Goal: Download file/media

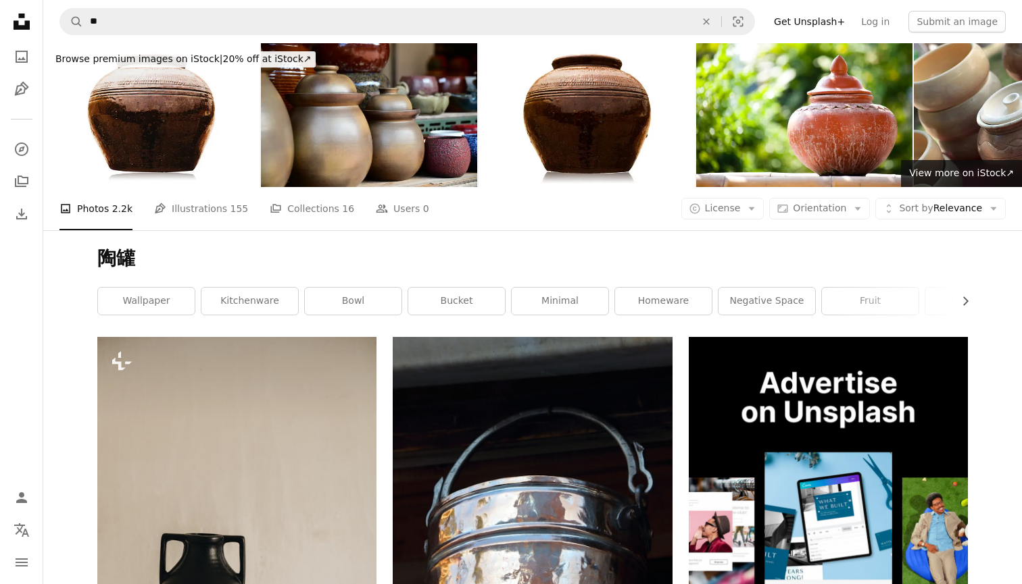
scroll to position [990, 0]
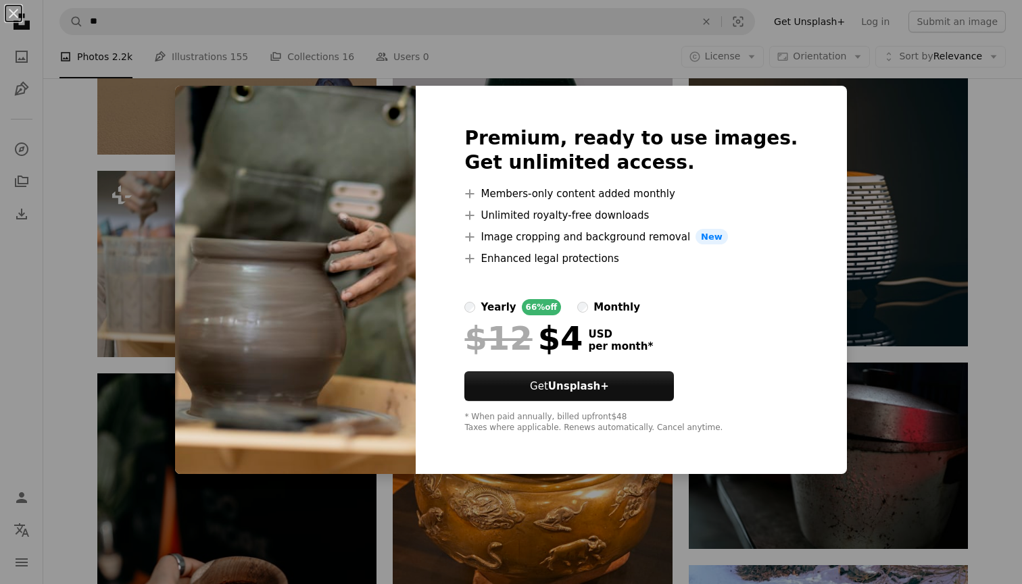
click at [416, 472] on img at bounding box center [295, 280] width 241 height 389
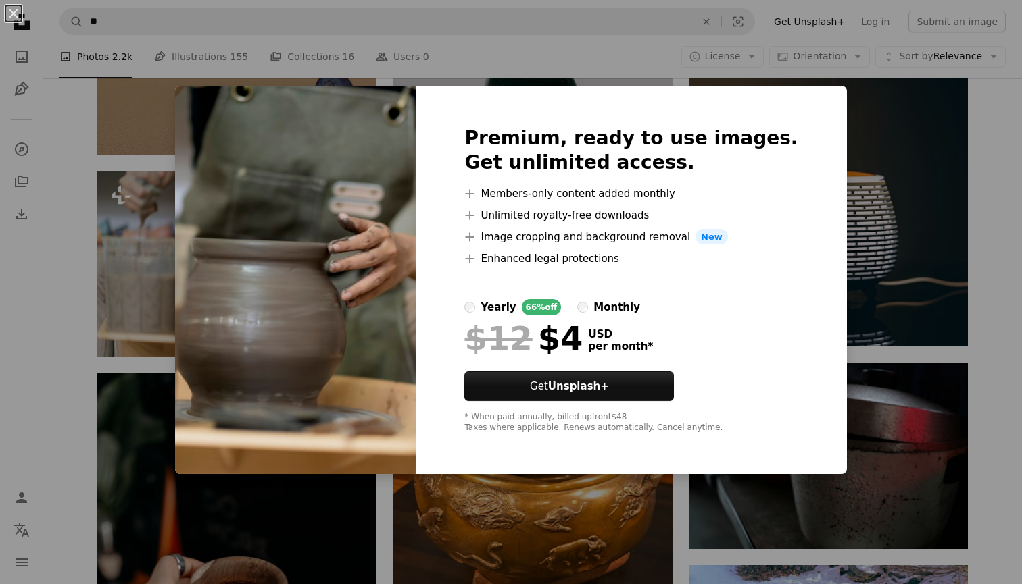
drag, startPoint x: 444, startPoint y: 493, endPoint x: 448, endPoint y: 485, distance: 8.5
click at [444, 493] on div "An X shape Premium, ready to use images. Get unlimited access. A plus sign Memb…" at bounding box center [511, 292] width 1022 height 584
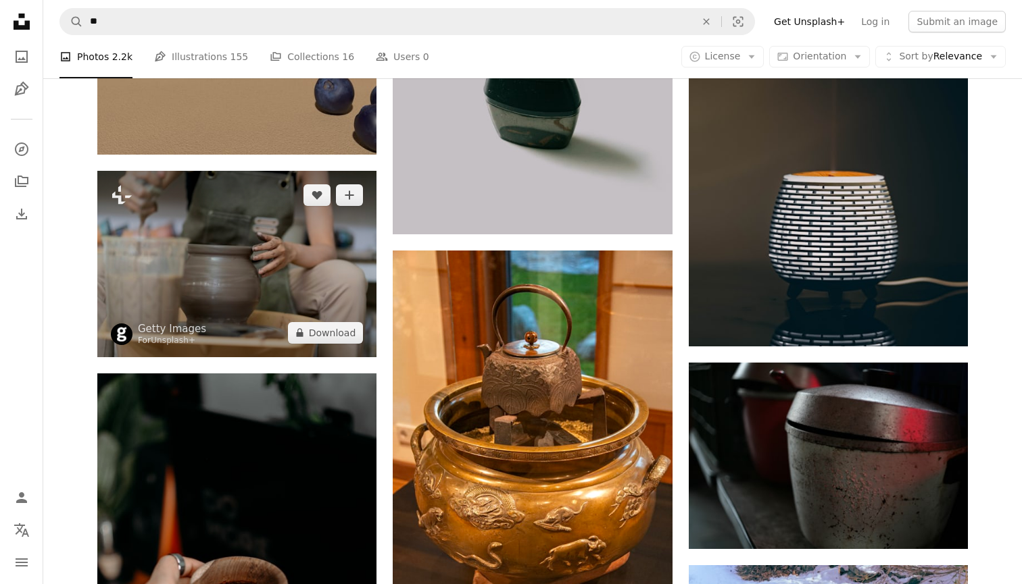
click at [261, 297] on img at bounding box center [236, 264] width 279 height 186
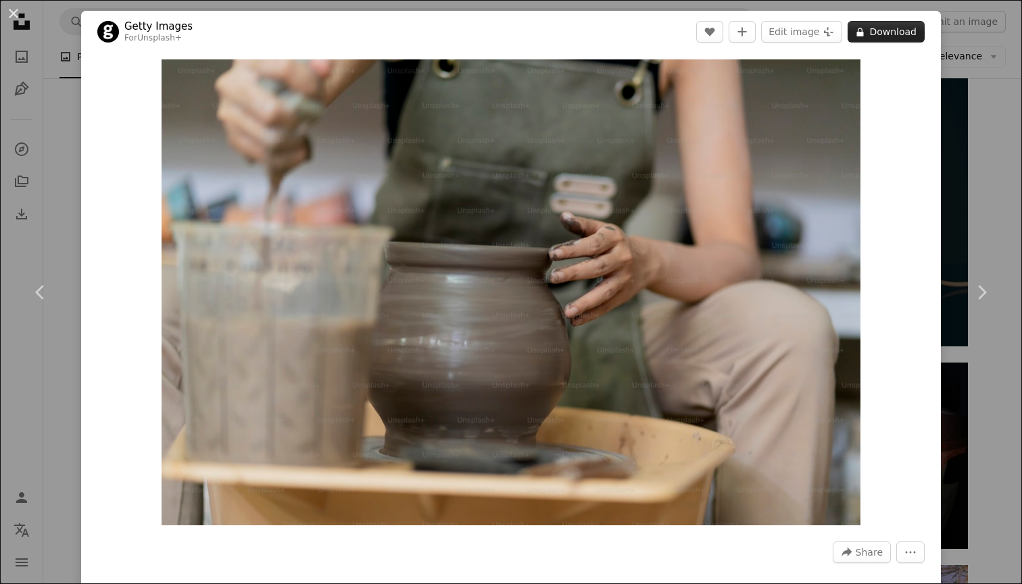
click at [876, 32] on button "A lock Download" at bounding box center [885, 32] width 77 height 22
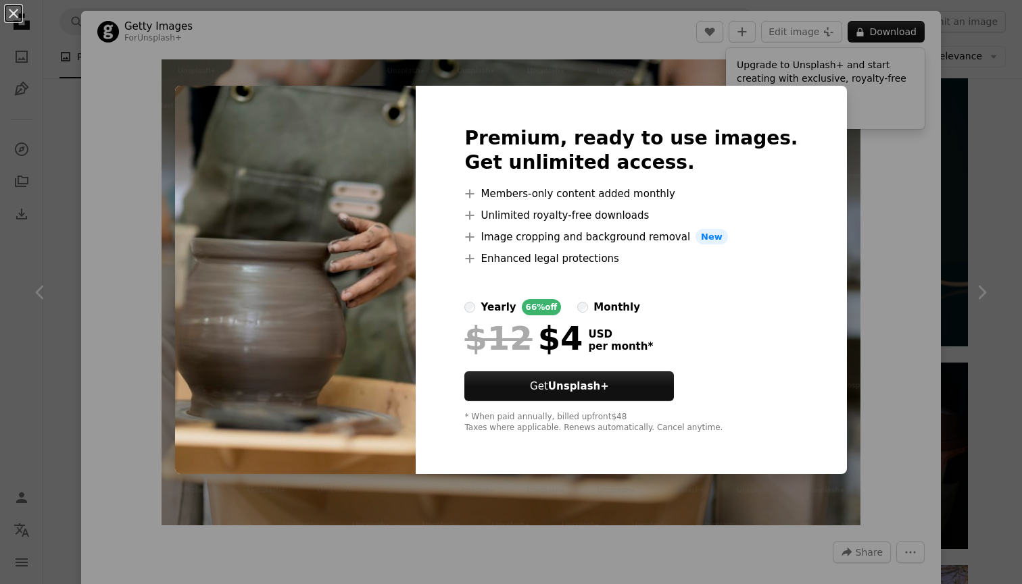
click at [880, 200] on div "An X shape Premium, ready to use images. Get unlimited access. A plus sign Memb…" at bounding box center [511, 292] width 1022 height 584
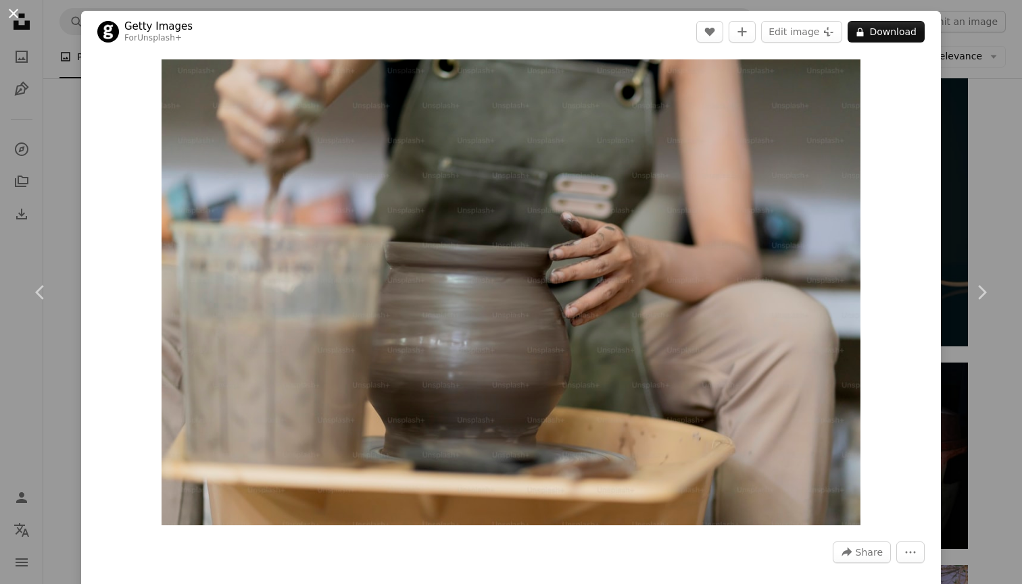
click at [14, 14] on button "An X shape" at bounding box center [13, 13] width 16 height 16
